Goal: Task Accomplishment & Management: Use online tool/utility

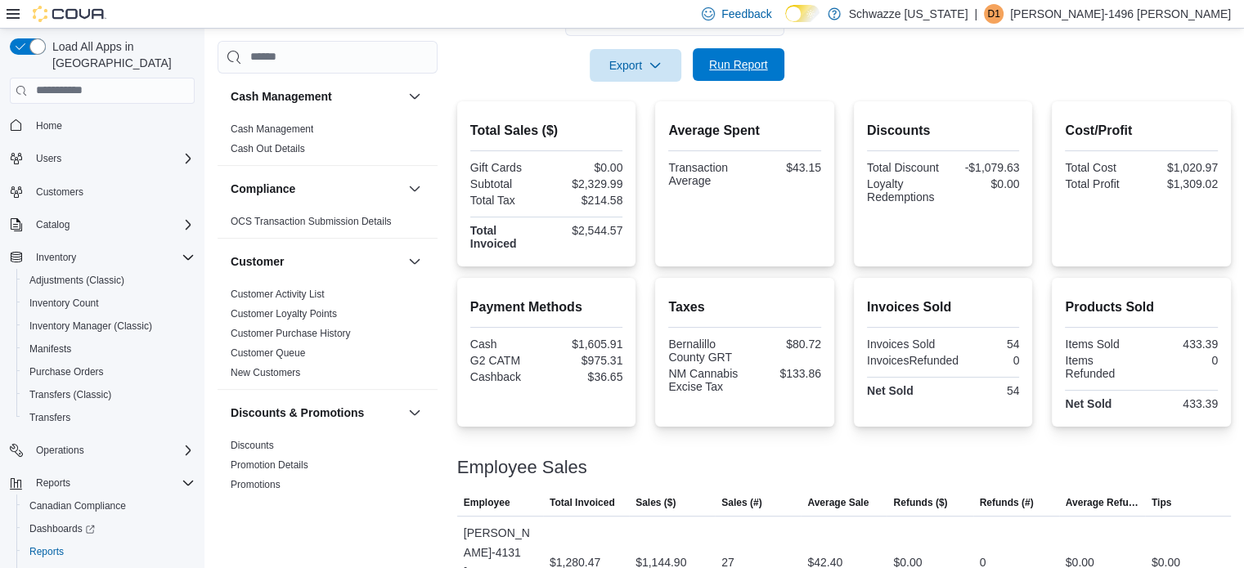
scroll to position [1148, 0]
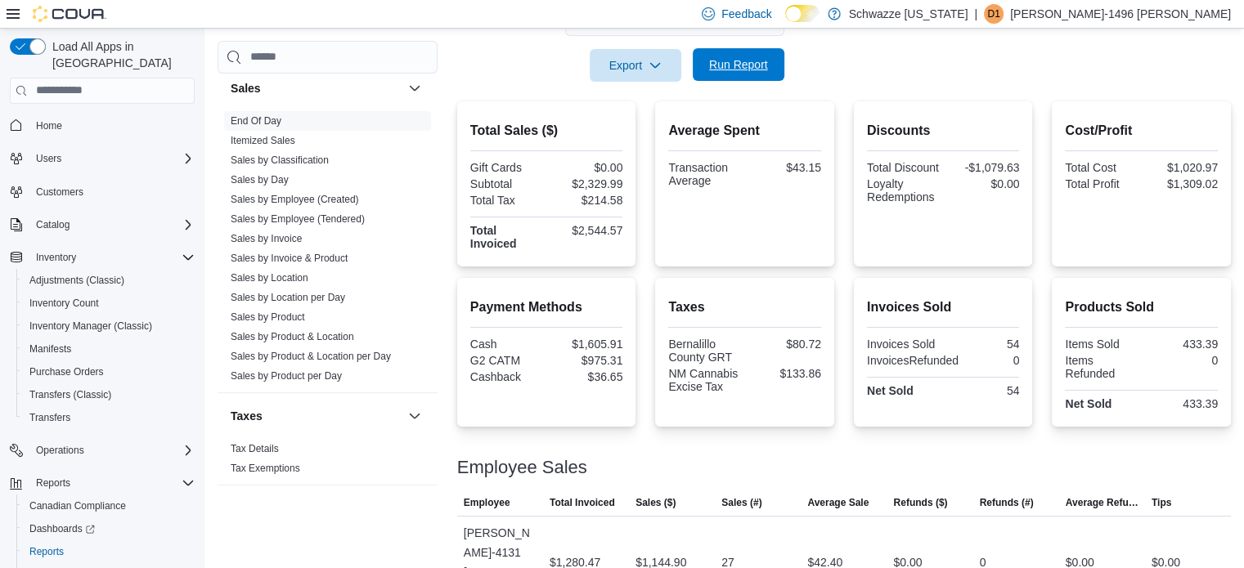
click at [721, 66] on span "Run Report" at bounding box center [738, 64] width 59 height 16
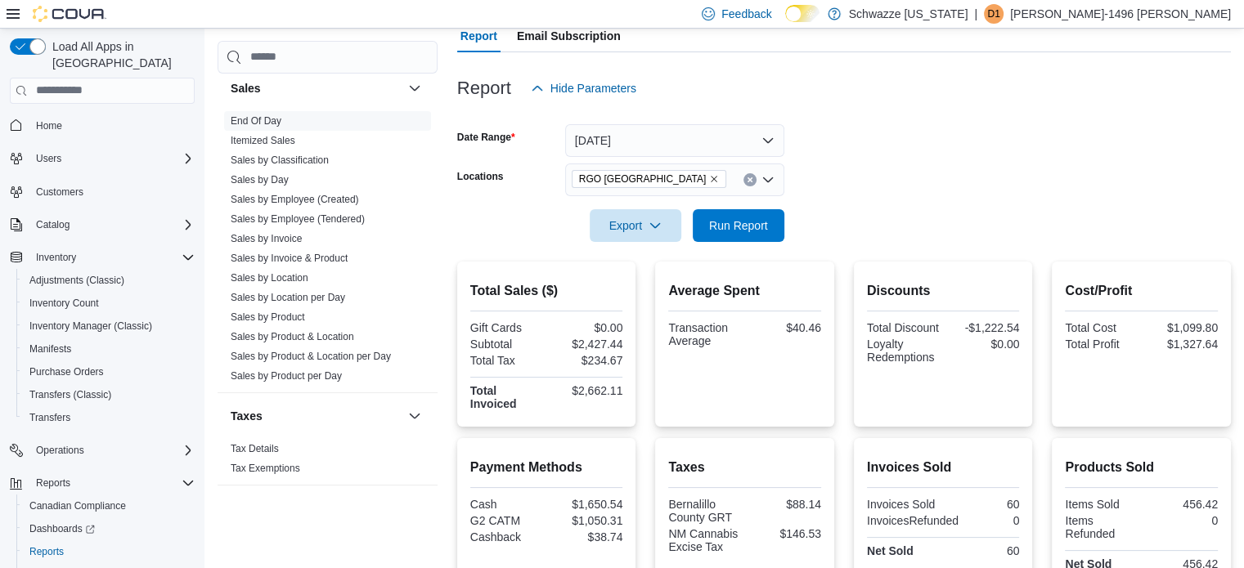
scroll to position [164, 0]
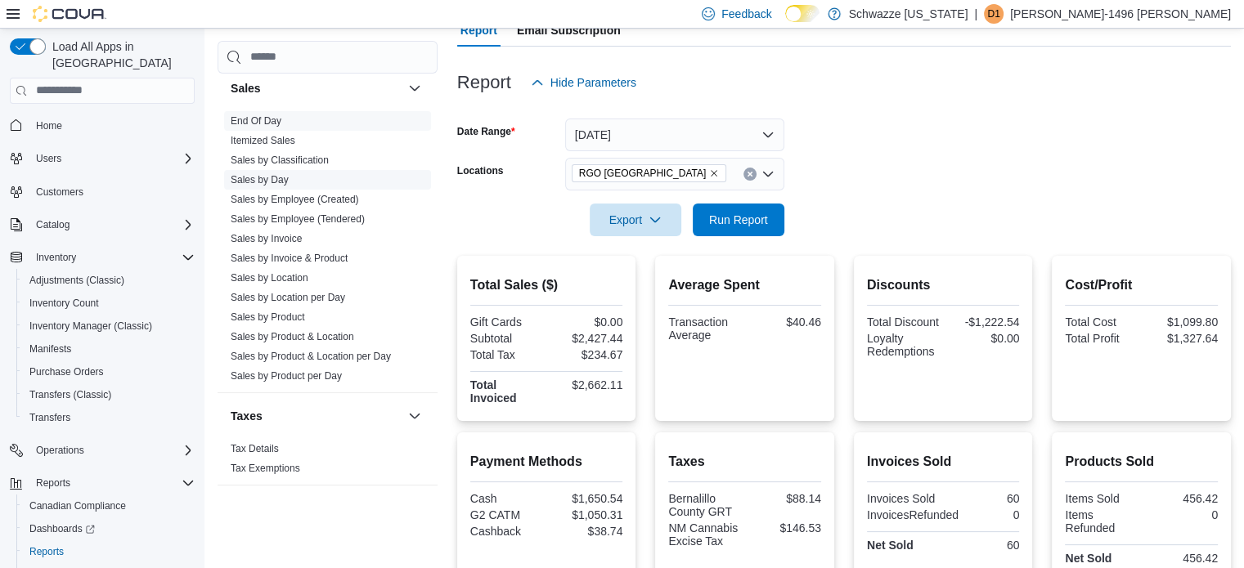
click at [235, 186] on span "Sales by Day" at bounding box center [327, 180] width 207 height 20
click at [245, 182] on link "Sales by Day" at bounding box center [260, 179] width 58 height 11
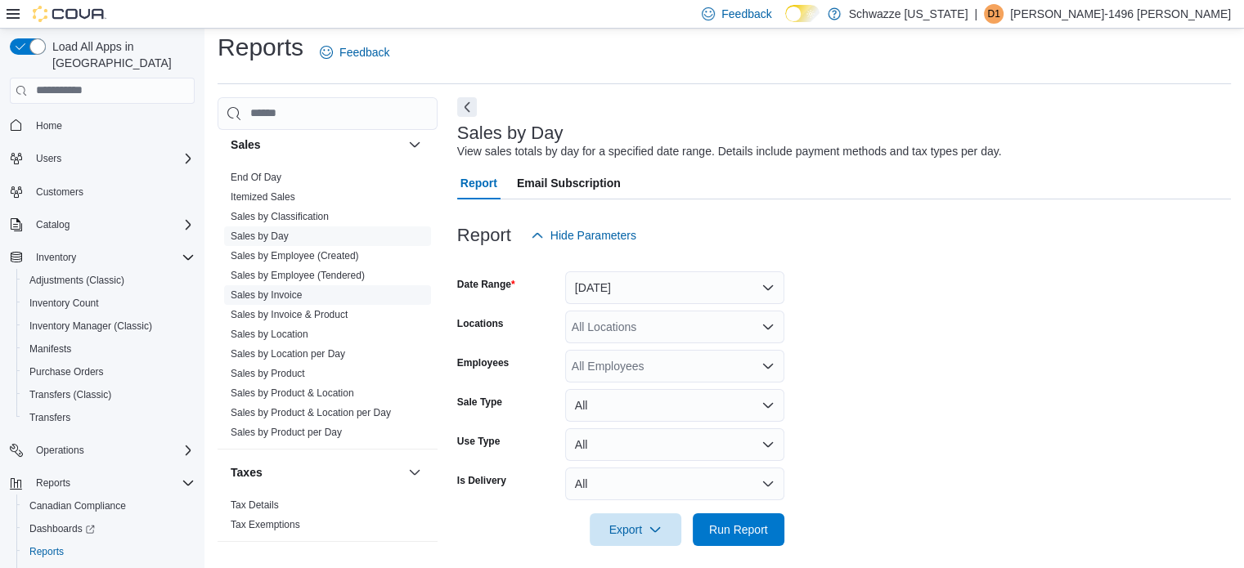
scroll to position [20, 0]
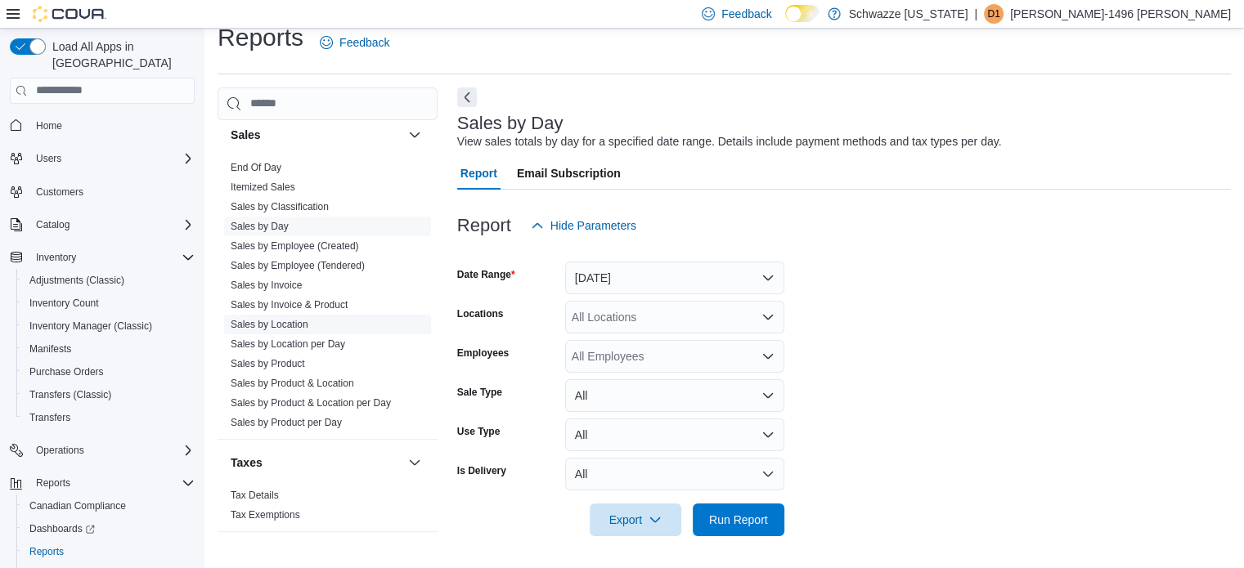
click at [291, 321] on link "Sales by Location" at bounding box center [270, 324] width 78 height 11
click at [291, 321] on span "Sales by Location" at bounding box center [327, 325] width 207 height 20
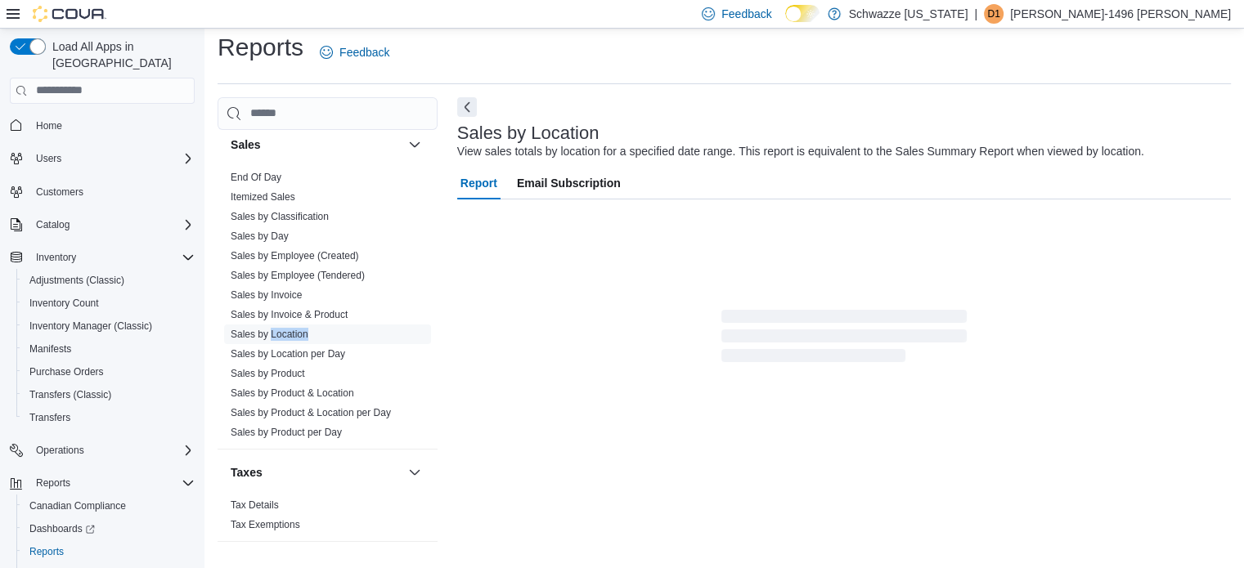
scroll to position [38, 0]
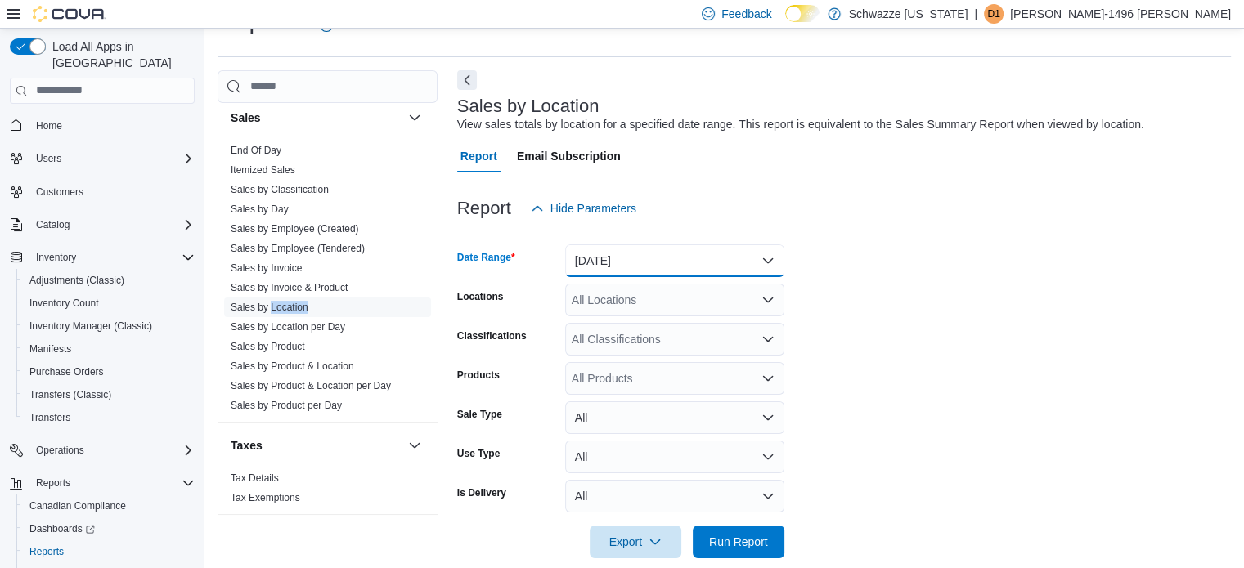
click at [595, 258] on button "Yesterday" at bounding box center [674, 261] width 219 height 33
click at [674, 274] on button "Yesterday" at bounding box center [674, 261] width 219 height 33
click at [652, 248] on button "Yesterday" at bounding box center [674, 261] width 219 height 33
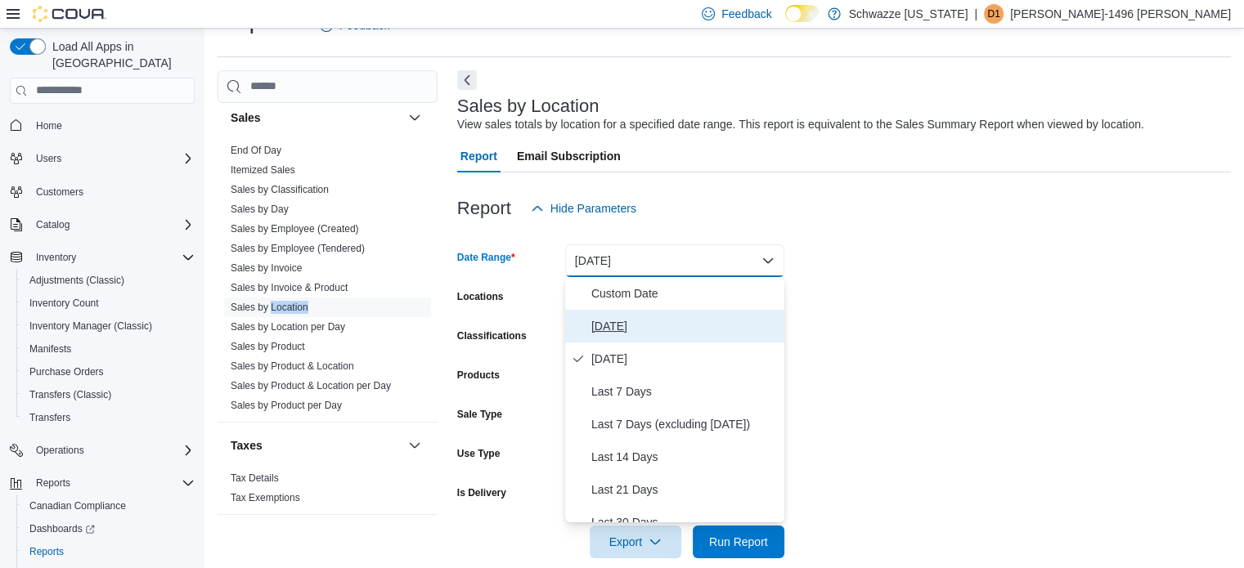
click at [603, 324] on span "[DATE]" at bounding box center [684, 326] width 186 height 20
click at [603, 324] on div "All Classifications" at bounding box center [674, 339] width 219 height 33
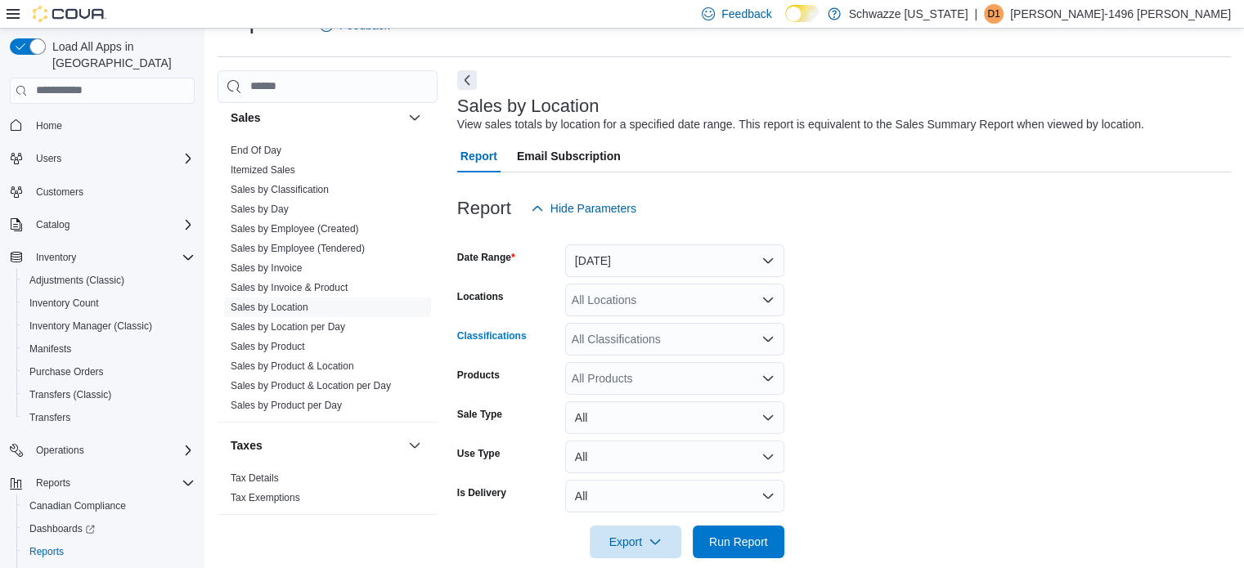
scroll to position [60, 0]
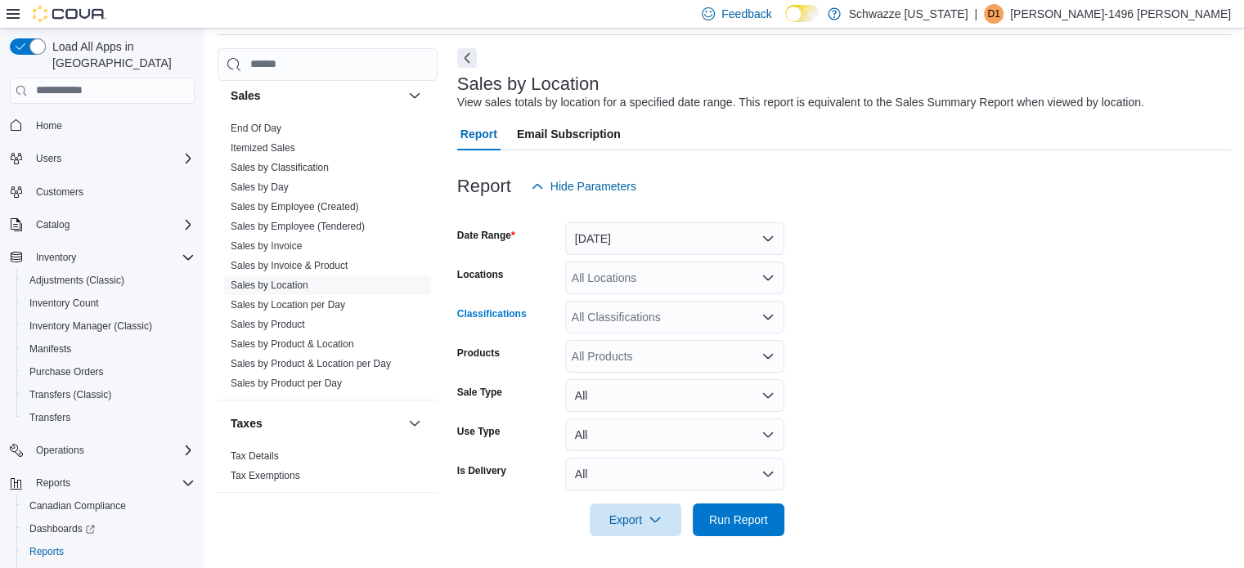
click at [678, 275] on div "All Locations" at bounding box center [674, 278] width 219 height 33
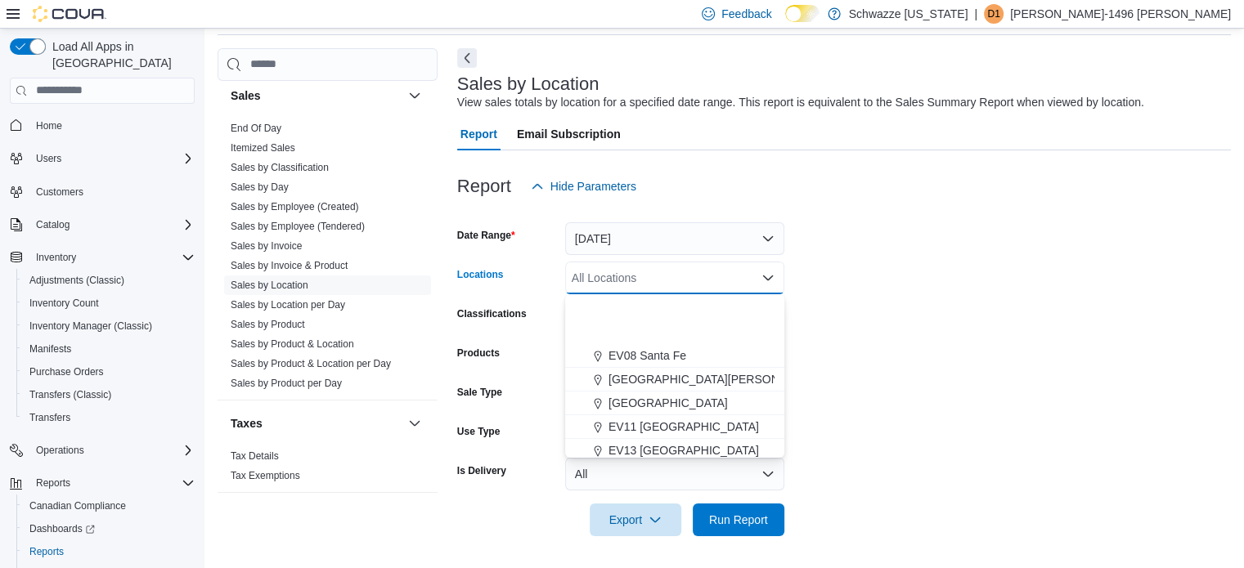
scroll to position [491, 0]
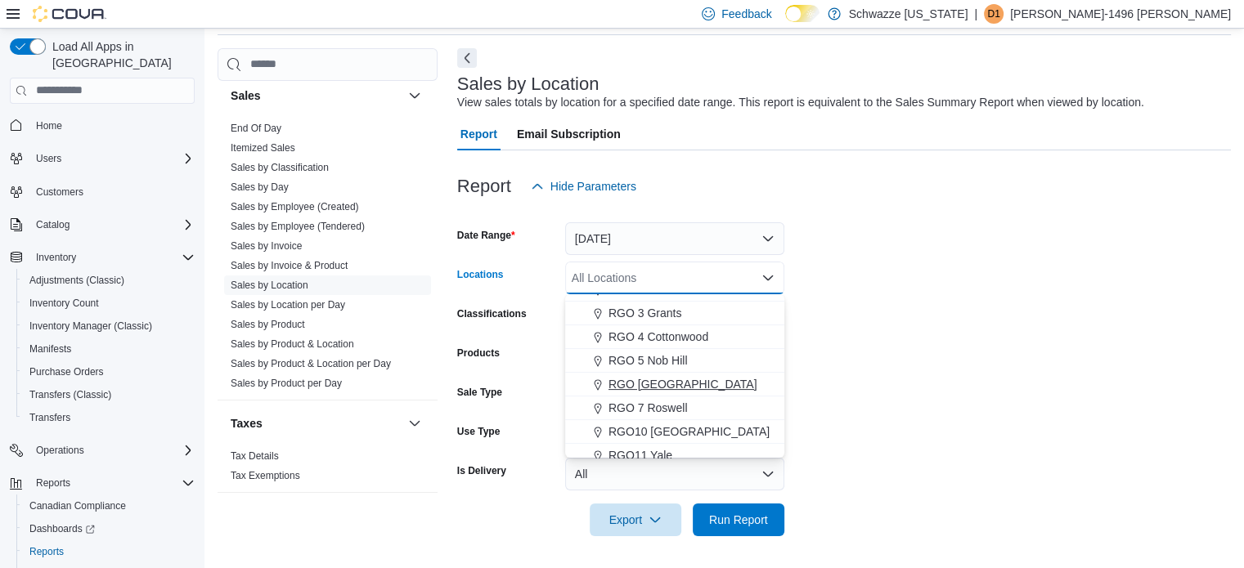
click at [725, 379] on span "RGO [GEOGRAPHIC_DATA]" at bounding box center [682, 384] width 149 height 16
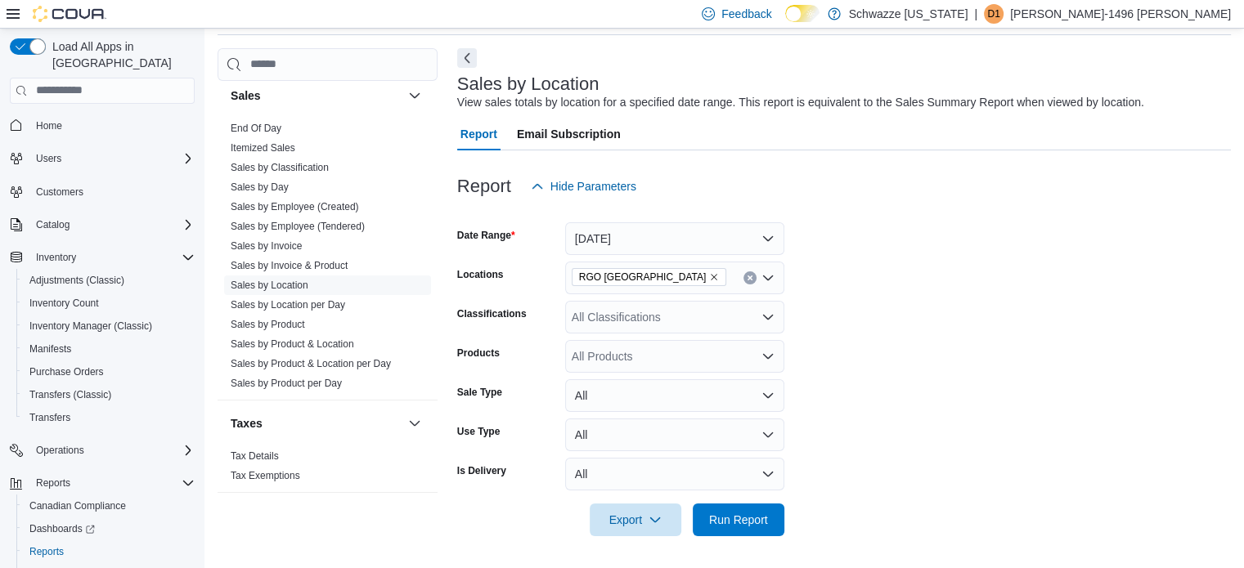
click at [1060, 312] on form "Date Range Today Locations RGO 6 Northeast Heights Classifications All Classifi…" at bounding box center [844, 370] width 774 height 334
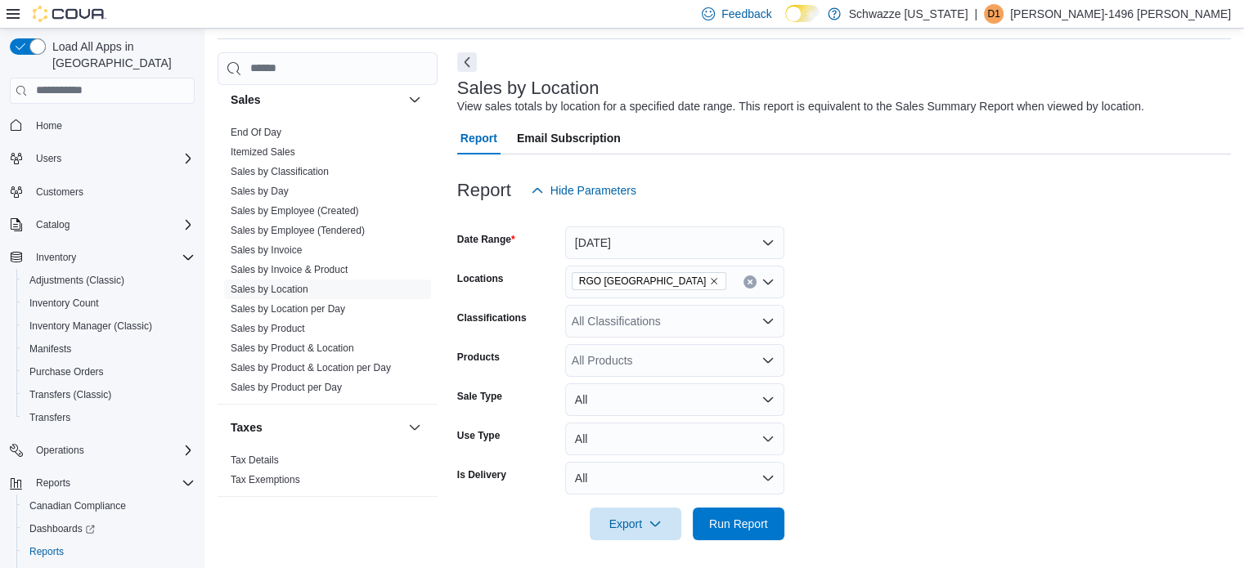
scroll to position [60, 0]
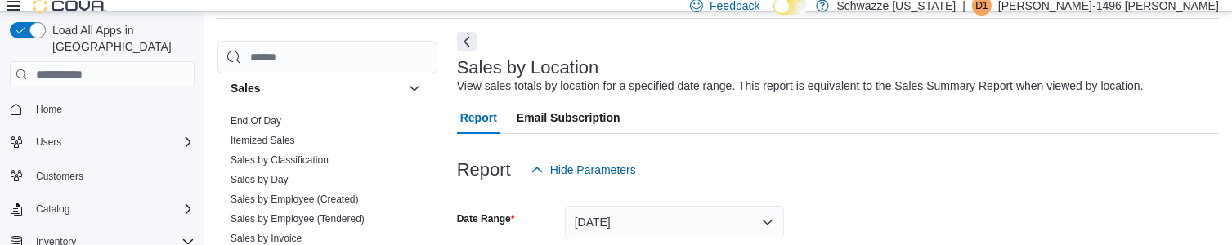
click at [1204, 169] on div "Report Hide Parameters" at bounding box center [838, 170] width 762 height 33
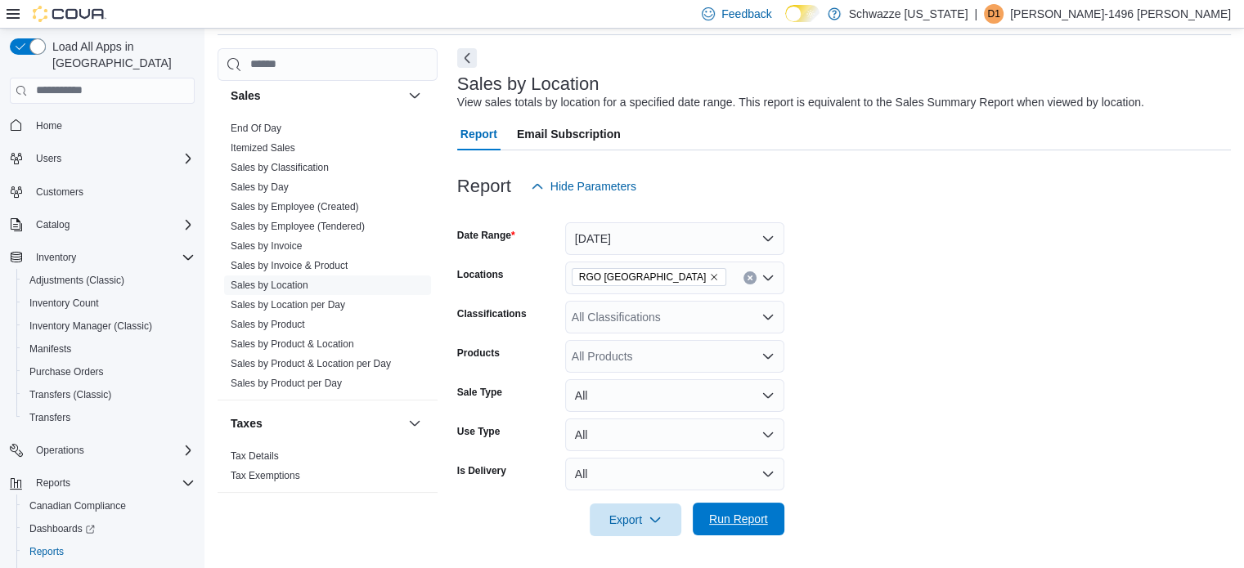
click at [724, 524] on span "Run Report" at bounding box center [738, 519] width 59 height 16
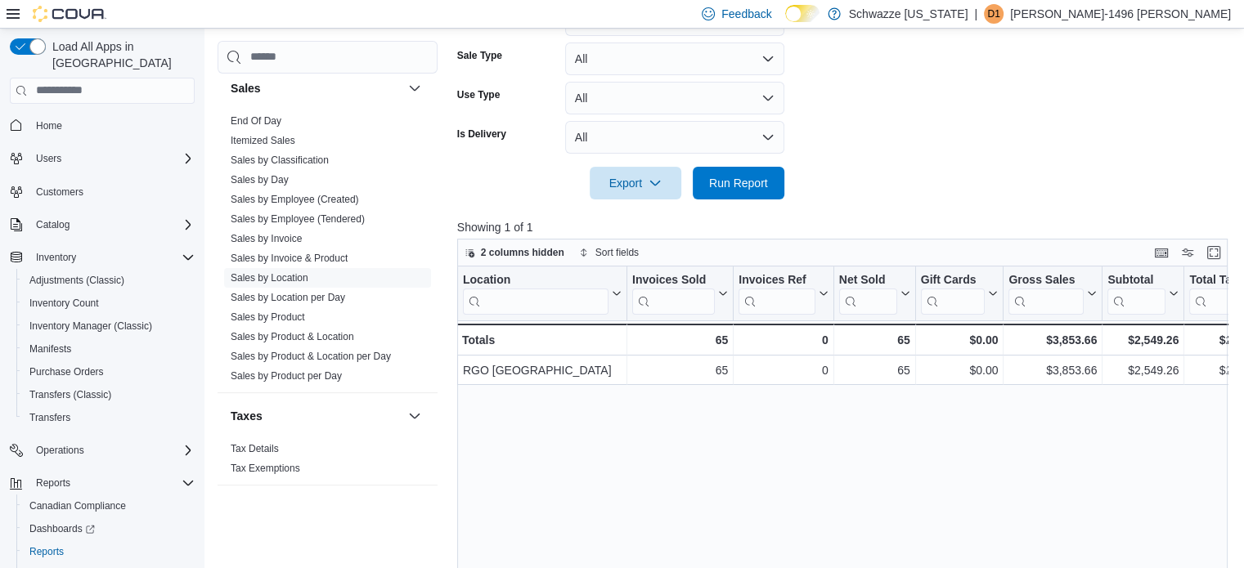
scroll to position [370, 0]
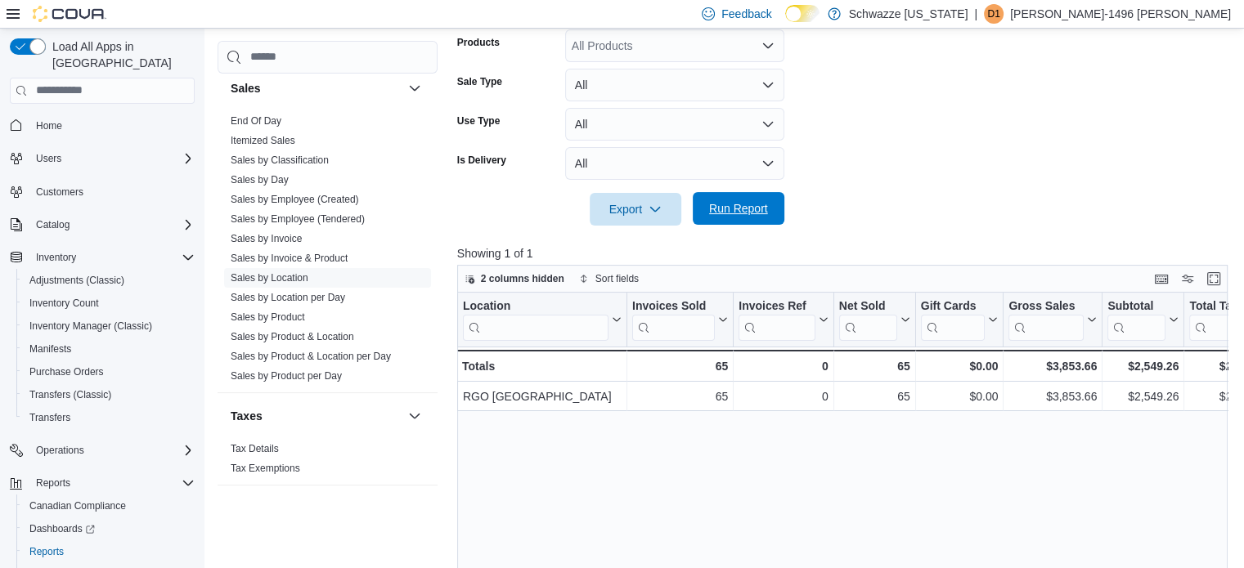
click at [709, 208] on span "Run Report" at bounding box center [738, 208] width 59 height 16
click at [1223, 267] on div "2 columns hidden Sort fields" at bounding box center [842, 279] width 770 height 28
click at [1223, 271] on button "Enter fullscreen" at bounding box center [1214, 278] width 20 height 20
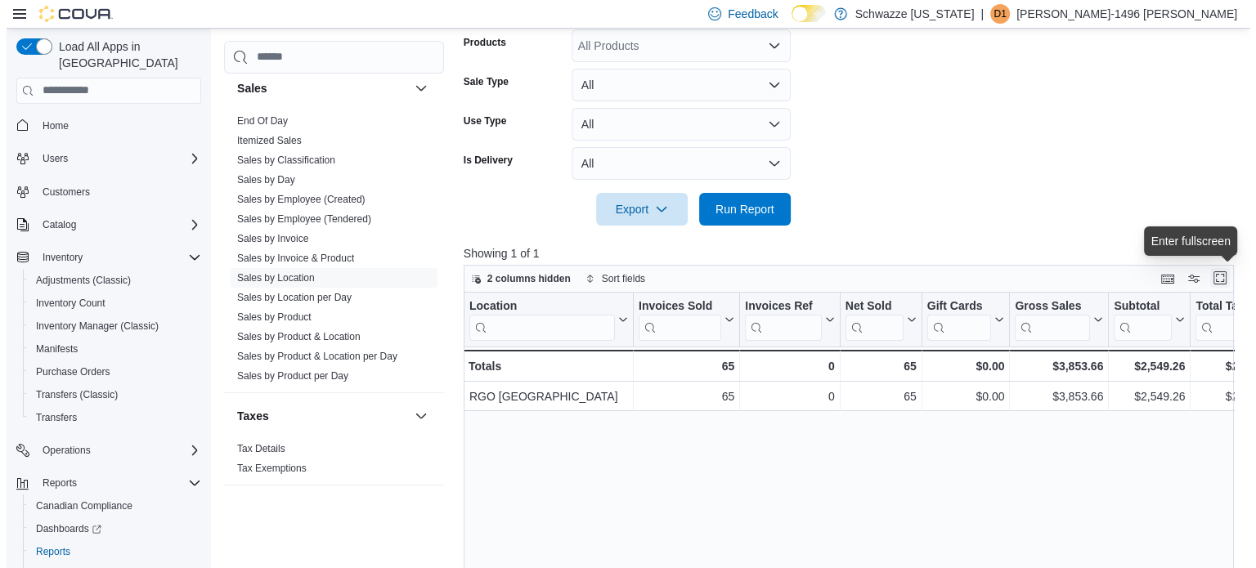
scroll to position [0, 0]
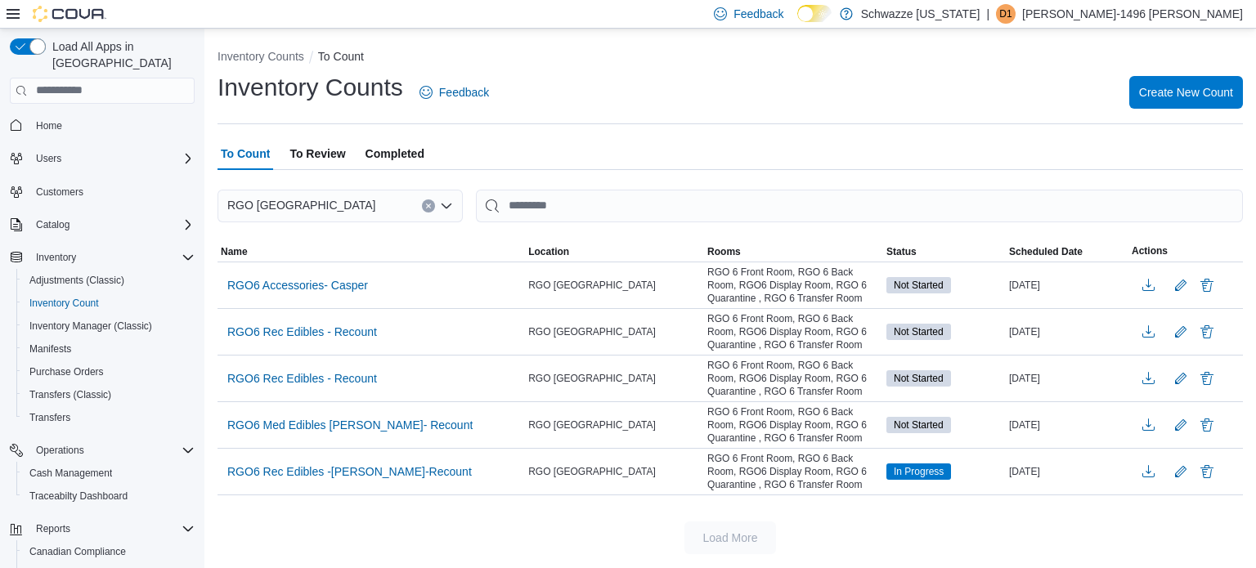
click at [622, 53] on ol "Inventory Counts To Count" at bounding box center [730, 58] width 1025 height 20
click at [70, 320] on span "Inventory Manager (Classic)" at bounding box center [90, 326] width 123 height 13
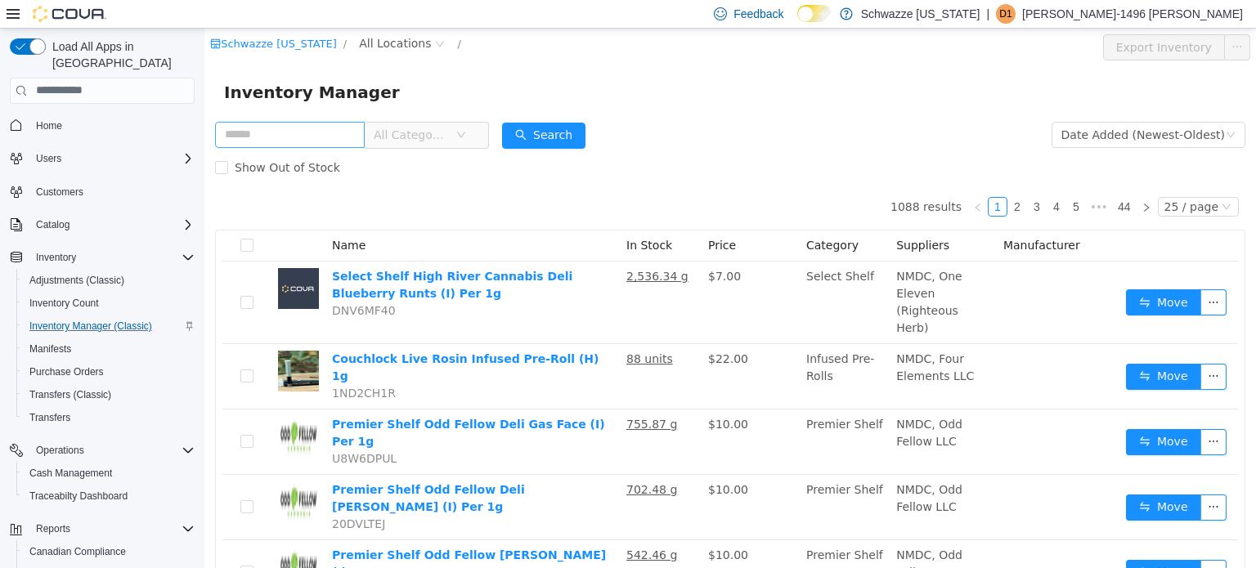
click at [240, 128] on input "text" at bounding box center [290, 134] width 150 height 26
type input "*"
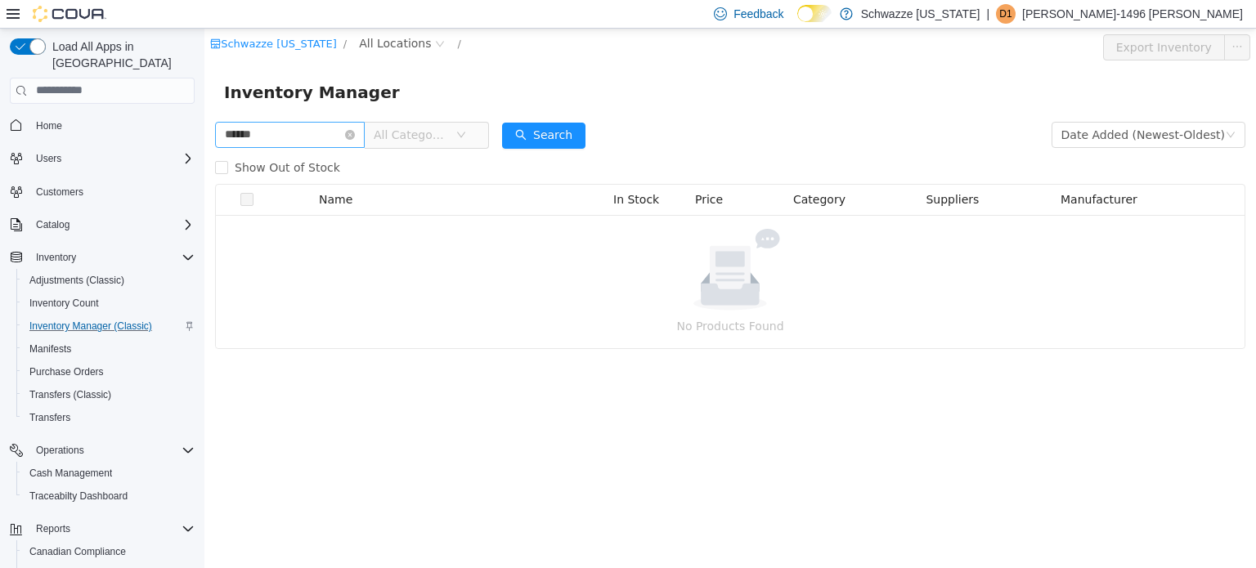
type input "**********"
click at [554, 127] on button "Search" at bounding box center [543, 135] width 83 height 26
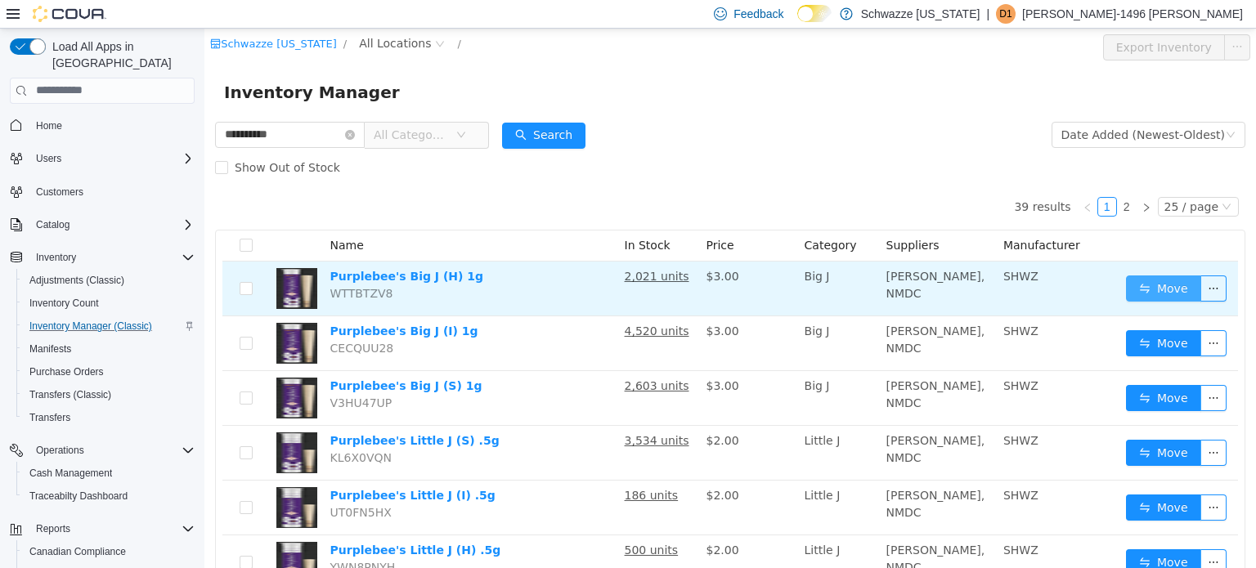
click at [1141, 278] on button "Move" at bounding box center [1163, 288] width 75 height 26
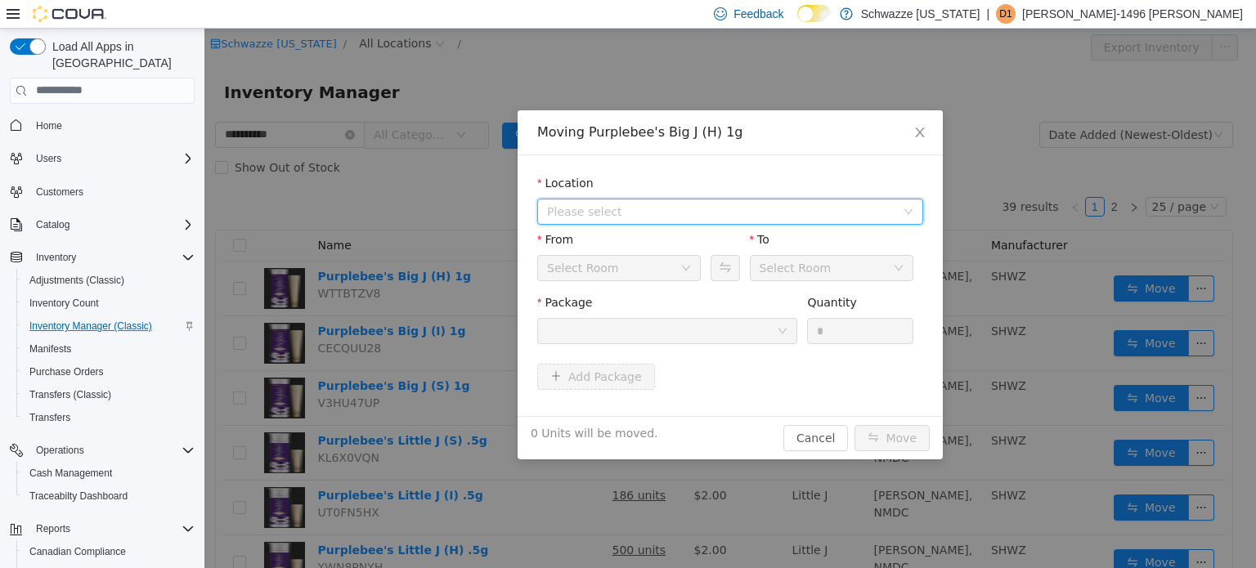
click at [756, 212] on span "Please select" at bounding box center [721, 211] width 348 height 16
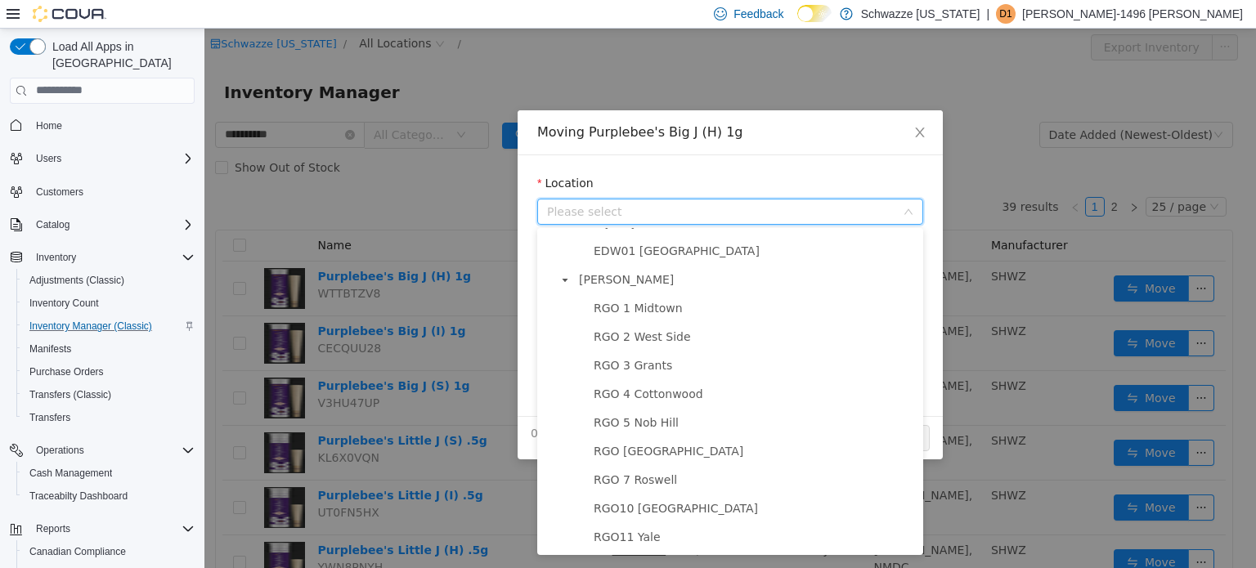
scroll to position [481, 0]
click at [829, 453] on span "RGO [GEOGRAPHIC_DATA]" at bounding box center [755, 448] width 330 height 22
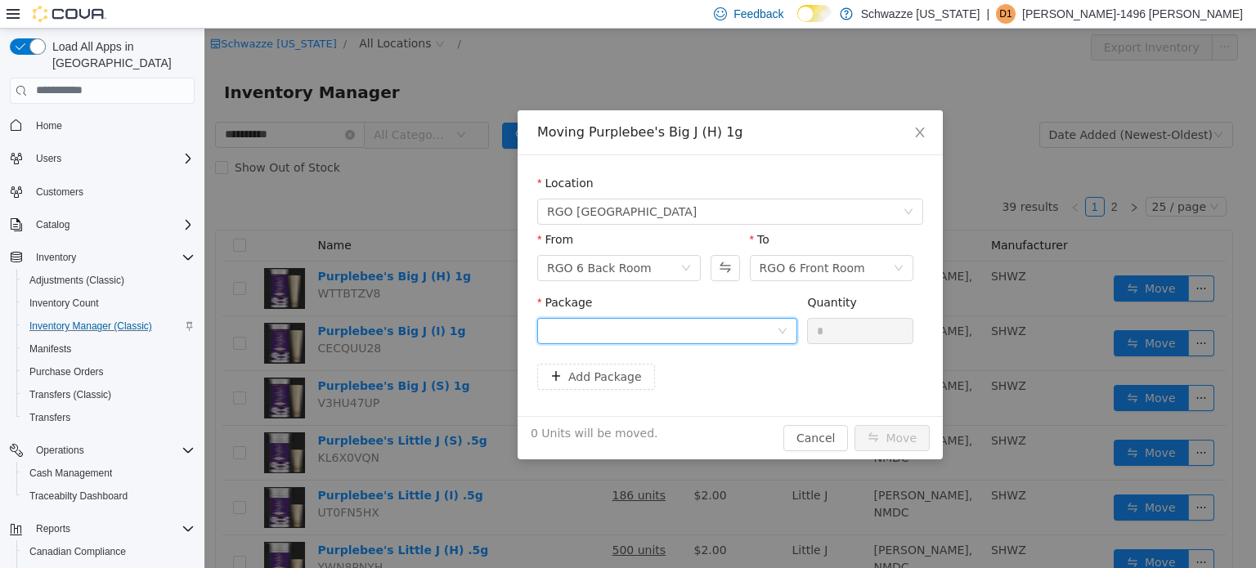
click at [784, 328] on icon "icon: down" at bounding box center [783, 330] width 10 height 10
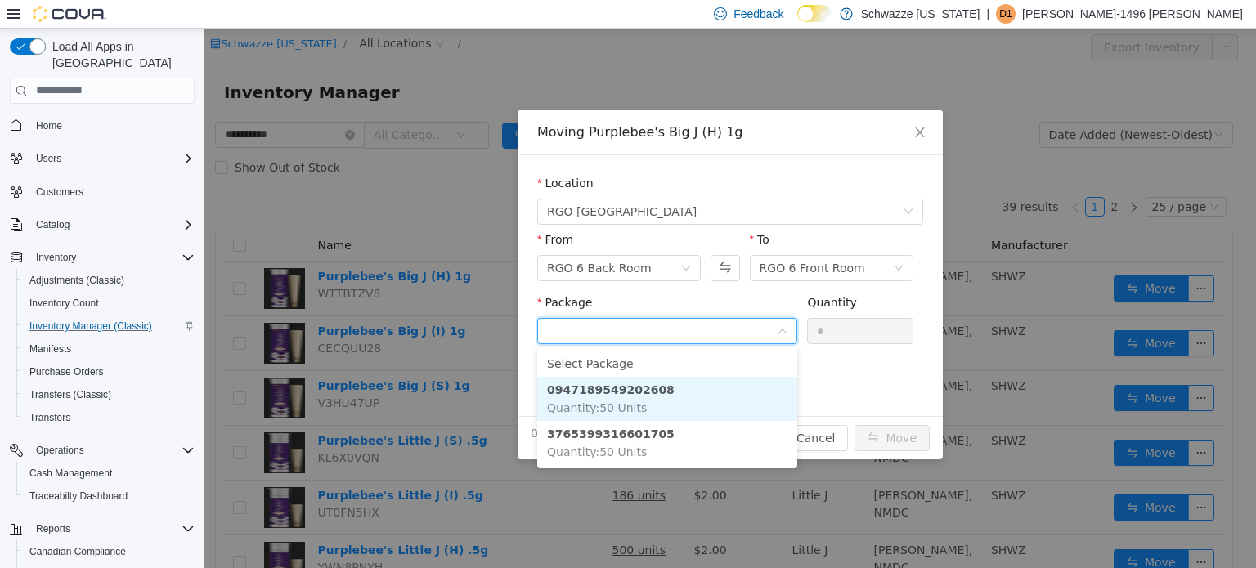
click at [711, 397] on li "0947189549202608 Quantity : 50 Units" at bounding box center [667, 398] width 260 height 44
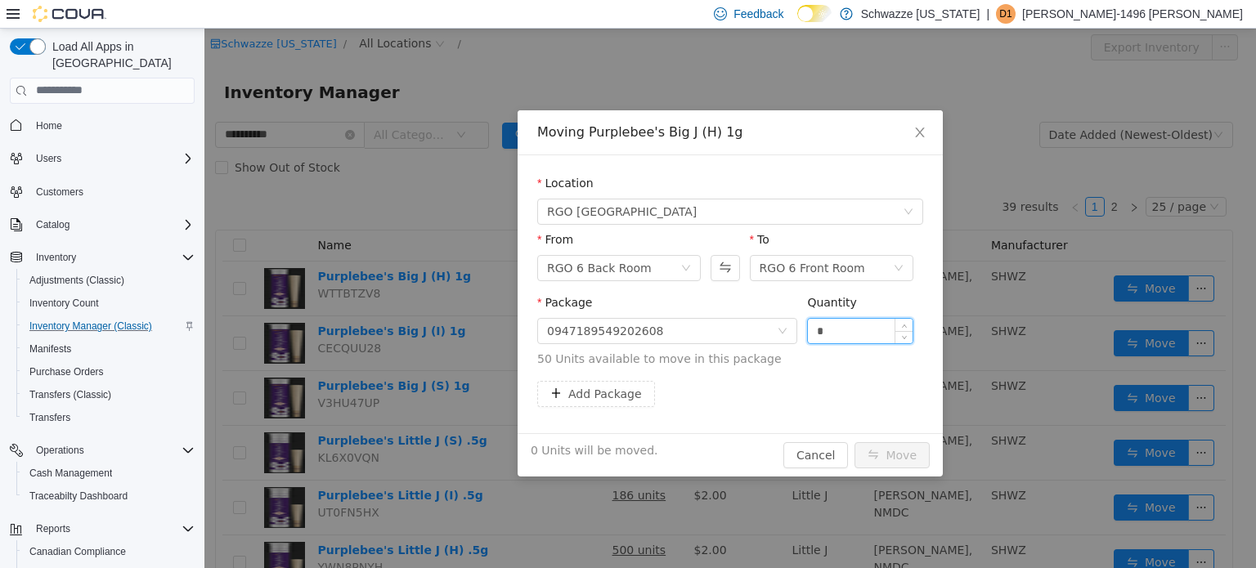
click at [858, 325] on input "*" at bounding box center [860, 330] width 105 height 25
type input "**"
click at [883, 453] on button "Move" at bounding box center [892, 455] width 75 height 26
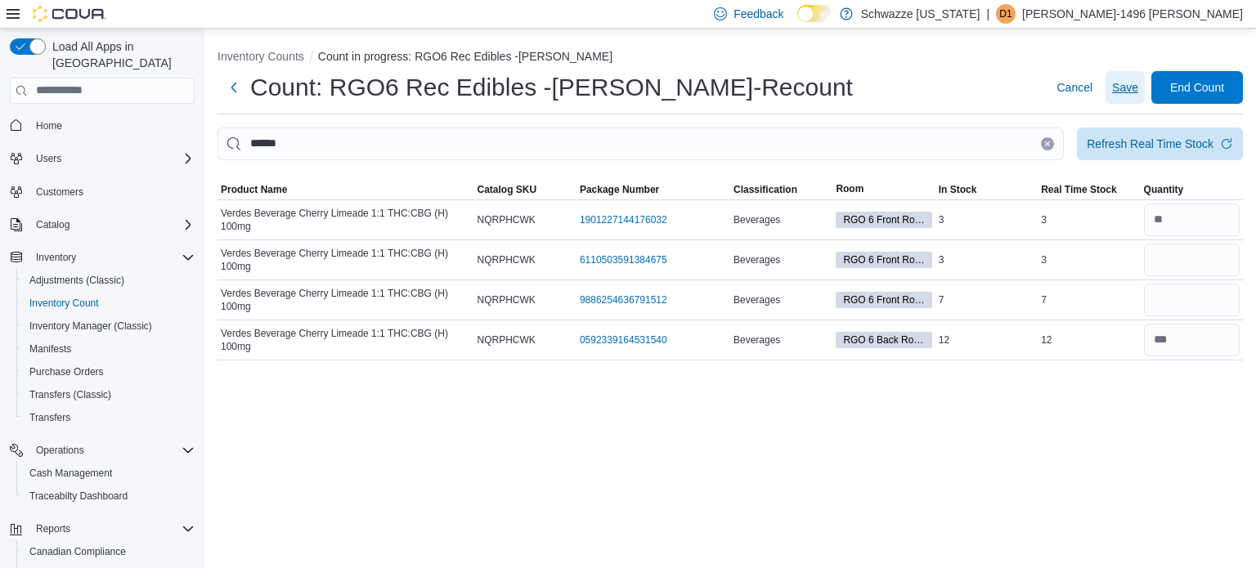
click at [1129, 91] on span "Save" at bounding box center [1125, 87] width 26 height 16
click at [1120, 84] on span "Save" at bounding box center [1125, 87] width 26 height 16
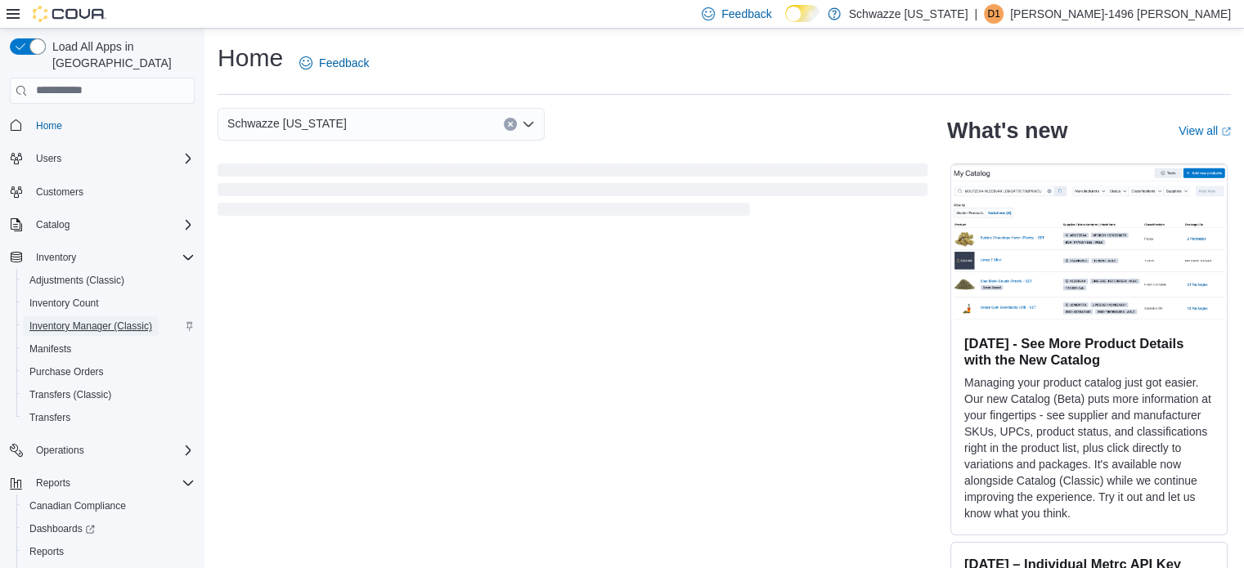
click at [62, 320] on span "Inventory Manager (Classic)" at bounding box center [90, 326] width 123 height 13
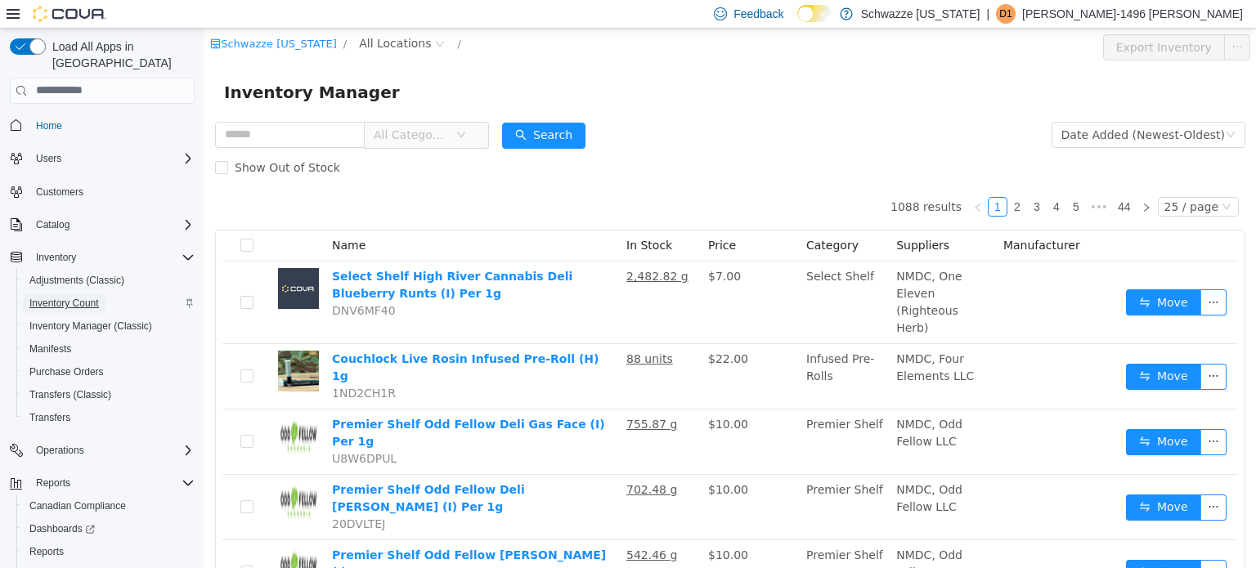
click at [65, 297] on span "Inventory Count" at bounding box center [64, 303] width 70 height 13
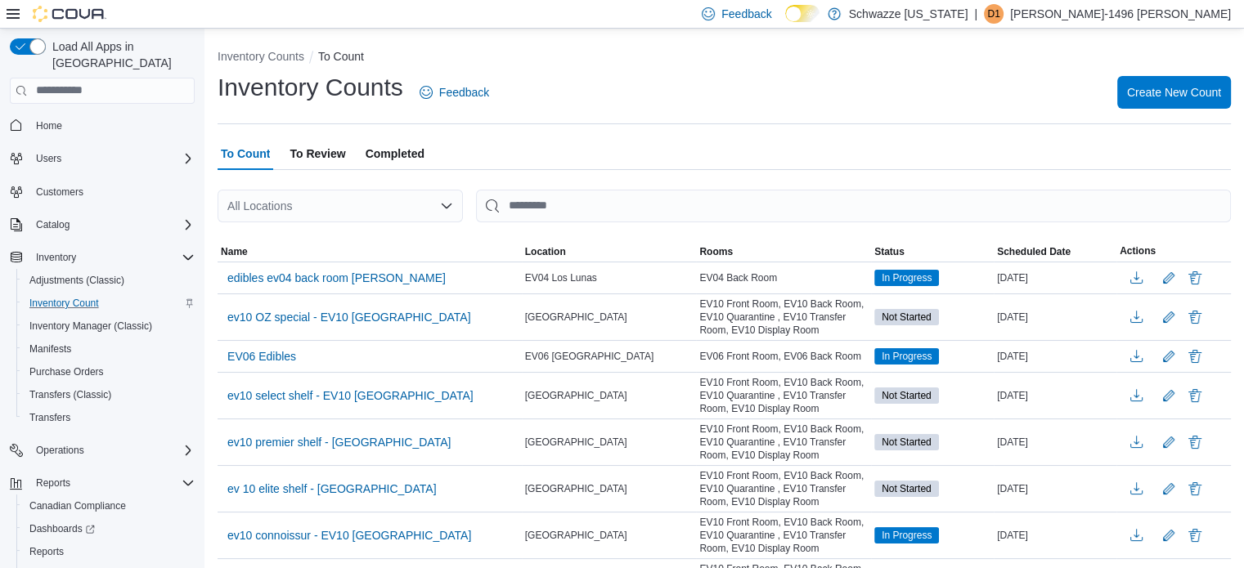
click at [416, 209] on div "All Locations" at bounding box center [340, 206] width 245 height 33
click at [885, 117] on div "Inventory Counts Feedback Create New Count" at bounding box center [724, 97] width 1013 height 53
click at [292, 224] on div at bounding box center [724, 232] width 1013 height 20
click at [298, 200] on div "All Locations" at bounding box center [340, 206] width 245 height 33
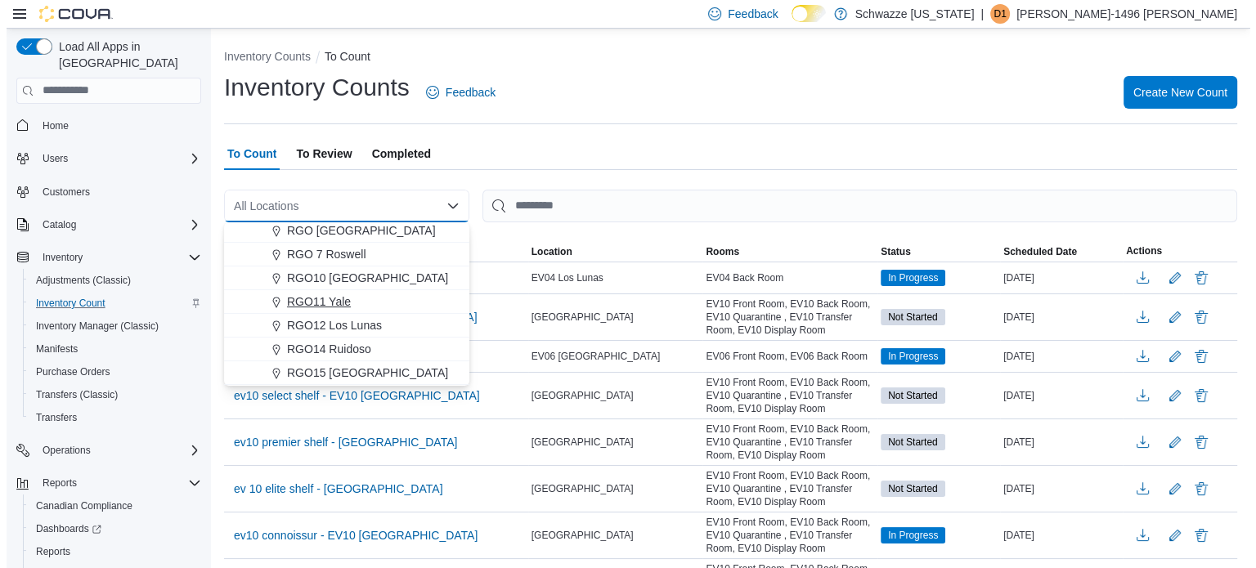
scroll to position [491, 0]
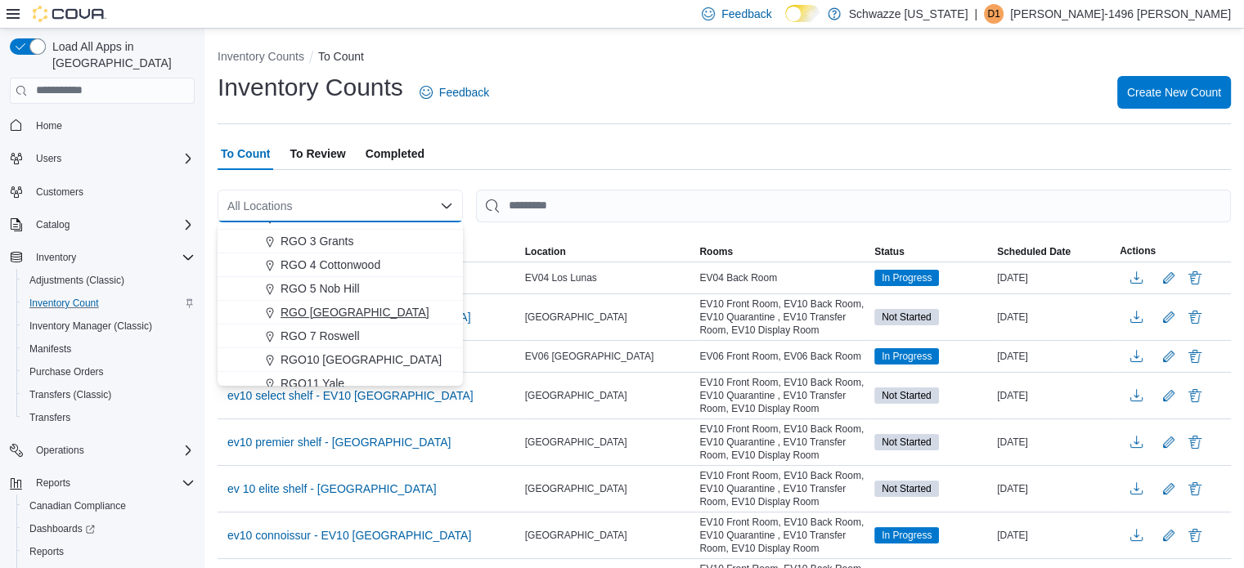
click at [359, 307] on span "RGO [GEOGRAPHIC_DATA]" at bounding box center [354, 312] width 149 height 16
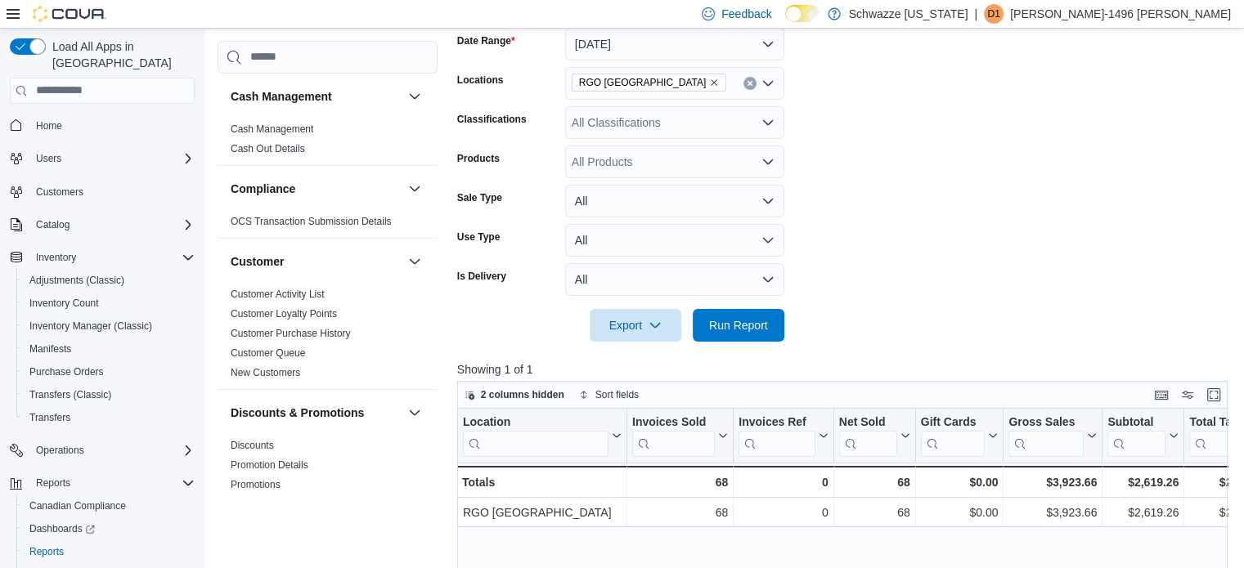
scroll to position [283, 0]
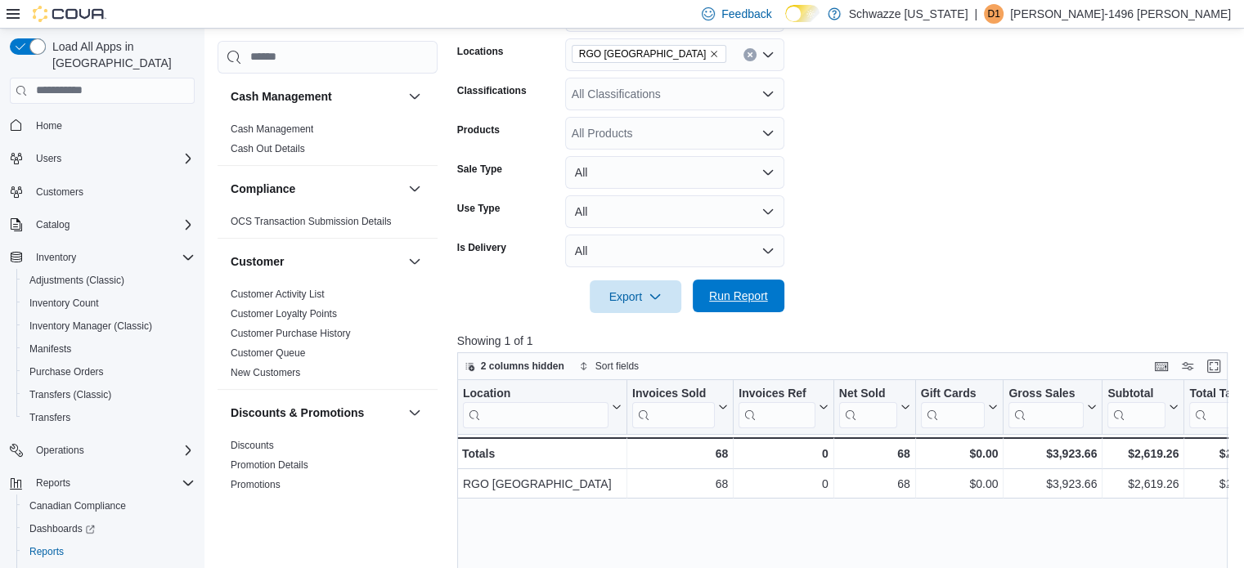
click at [747, 308] on span "Run Report" at bounding box center [738, 296] width 72 height 33
click at [759, 303] on span "Run Report" at bounding box center [738, 296] width 59 height 16
click at [1217, 364] on button "Enter fullscreen" at bounding box center [1214, 366] width 20 height 20
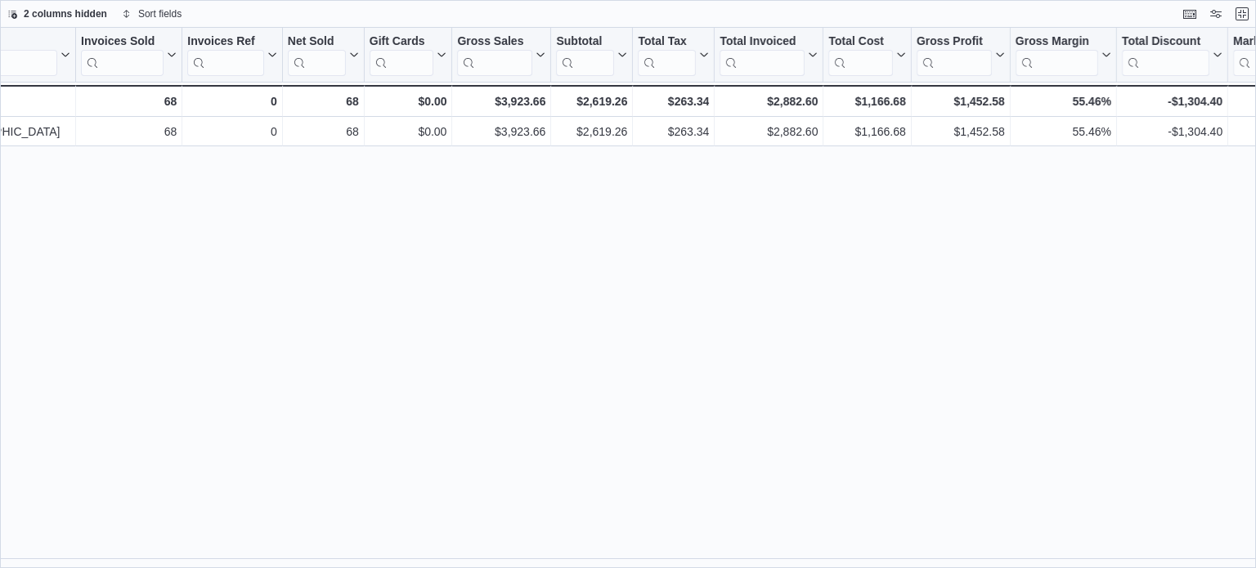
scroll to position [0, 0]
